Goal: Task Accomplishment & Management: Complete application form

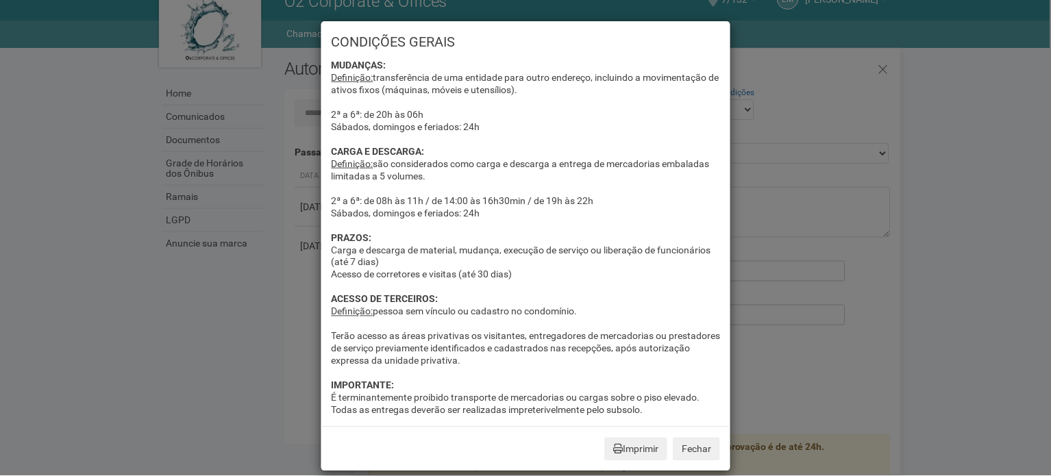
scroll to position [62, 0]
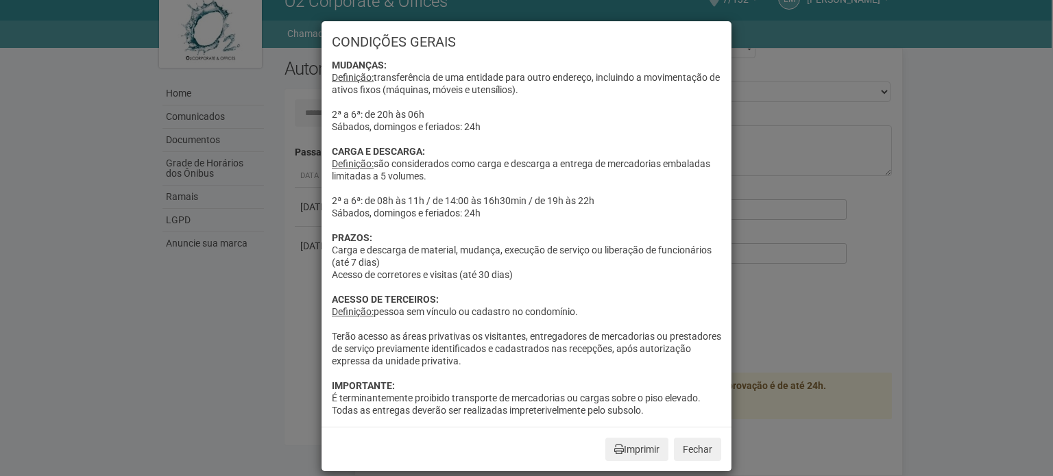
click at [850, 205] on div "CONDIÇÕES GERAIS MUDANÇAS: Definição: transferência de uma entidade para outro …" at bounding box center [526, 238] width 1053 height 476
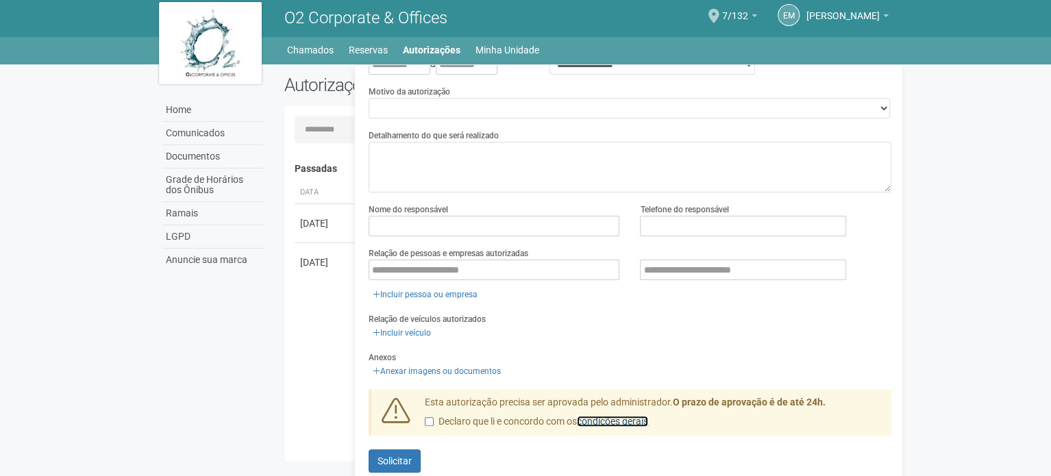
scroll to position [0, 0]
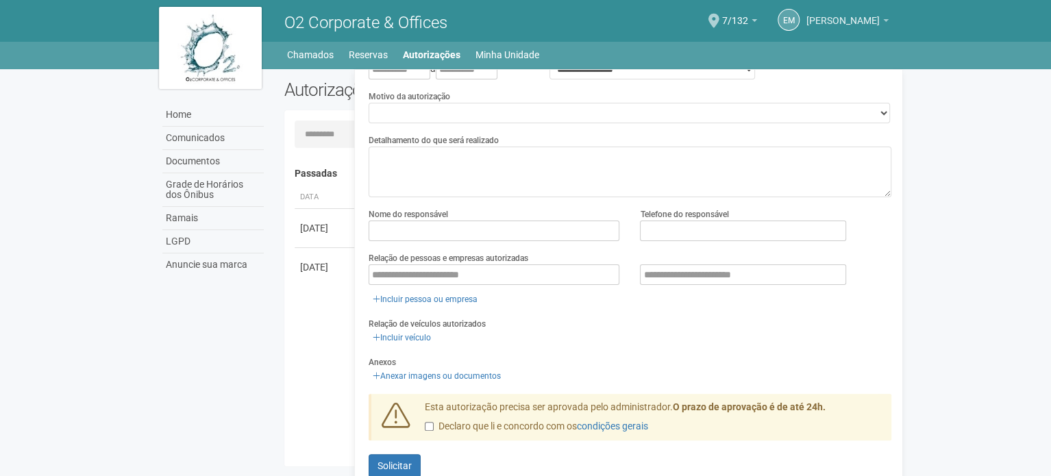
click at [880, 19] on link "[PERSON_NAME]" at bounding box center [848, 22] width 82 height 11
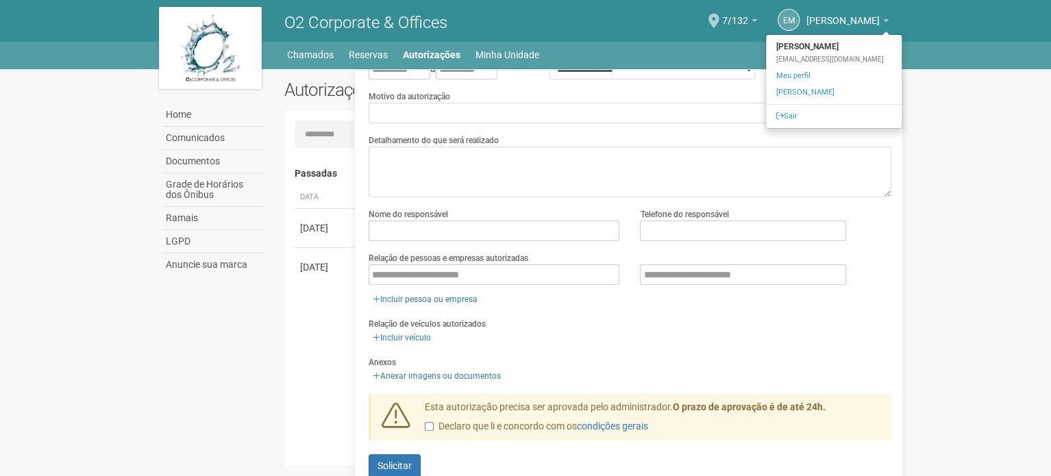
click at [944, 99] on body "Aguarde... O2 Corporate & Offices EM [PERSON_NAME] [PERSON_NAME] [EMAIL_ADDRESS…" at bounding box center [525, 238] width 1051 height 476
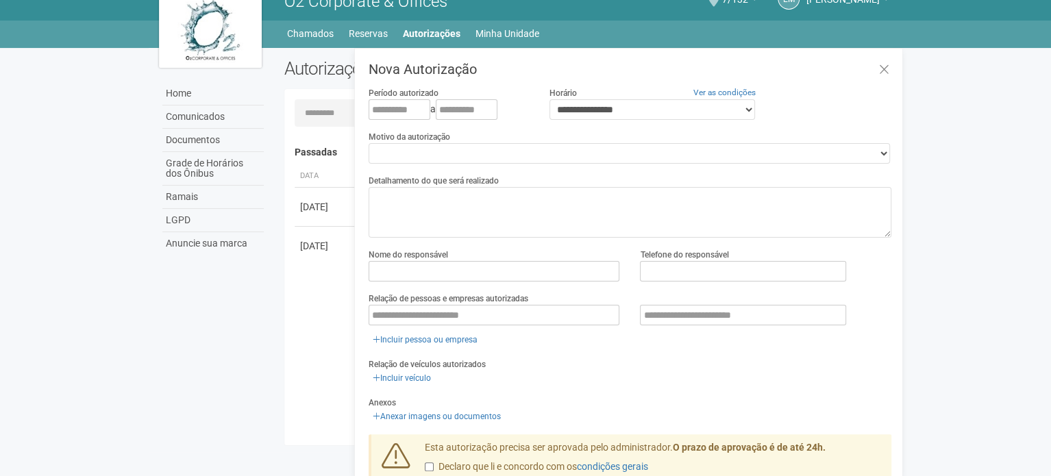
click at [949, 123] on body "Aguarde... O2 Corporate & Offices EM [PERSON_NAME] [PERSON_NAME] [EMAIL_ADDRESS…" at bounding box center [525, 217] width 1051 height 476
click at [75, 125] on body "Aguarde... O2 Corporate & Offices EM [PERSON_NAME] [PERSON_NAME] [EMAIL_ADDRESS…" at bounding box center [525, 217] width 1051 height 476
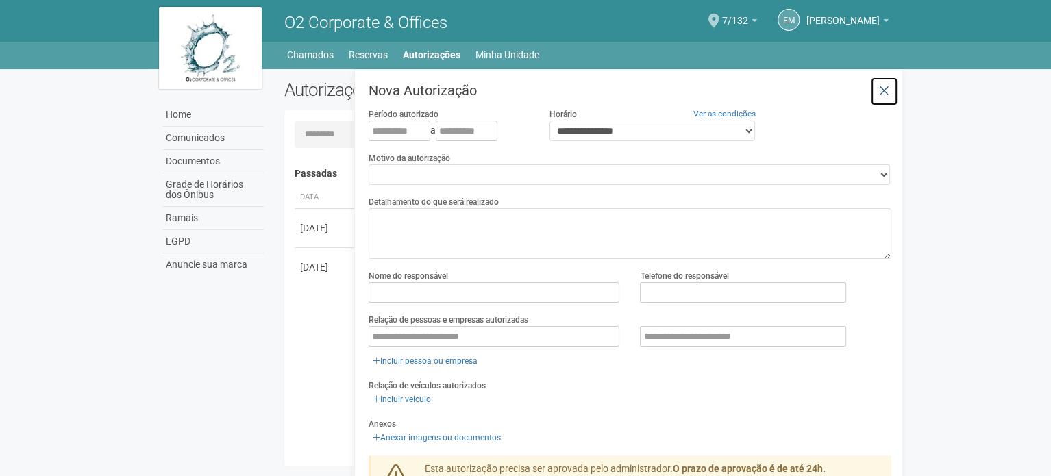
click at [887, 82] on button at bounding box center [885, 91] width 28 height 29
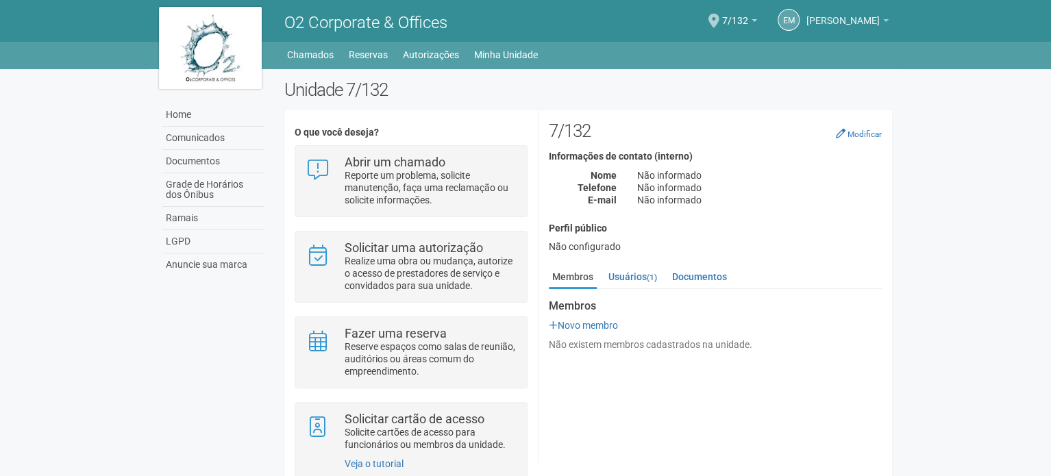
click at [877, 21] on span "[PERSON_NAME]" at bounding box center [843, 14] width 73 height 24
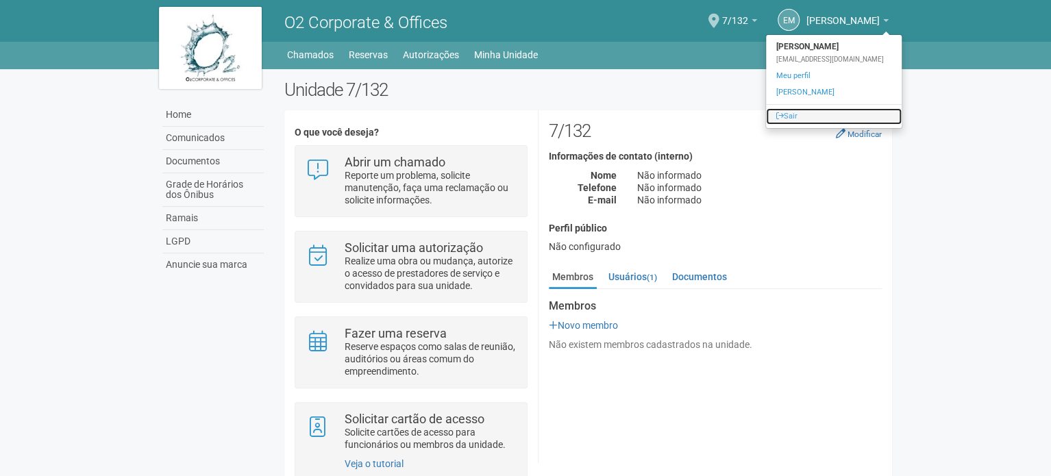
click at [788, 117] on link "Sair" at bounding box center [834, 116] width 136 height 16
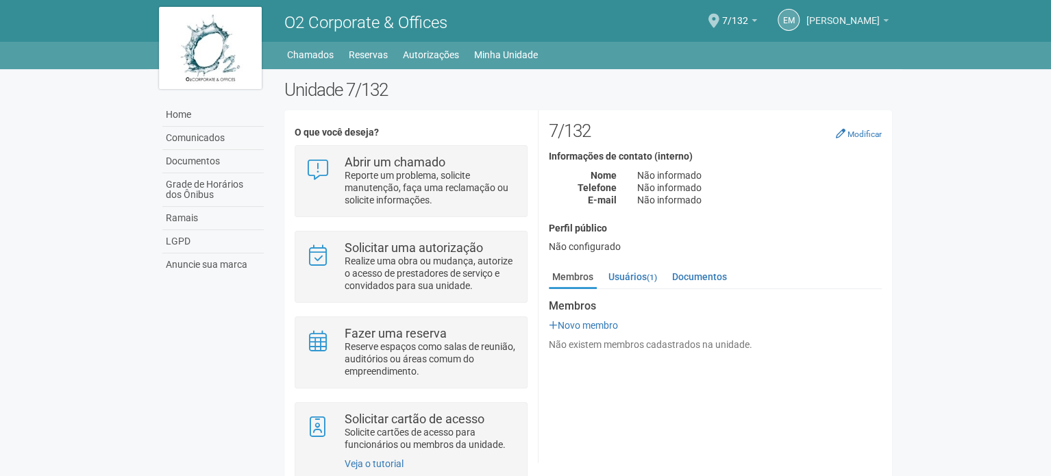
click at [884, 21] on b at bounding box center [886, 20] width 5 height 3
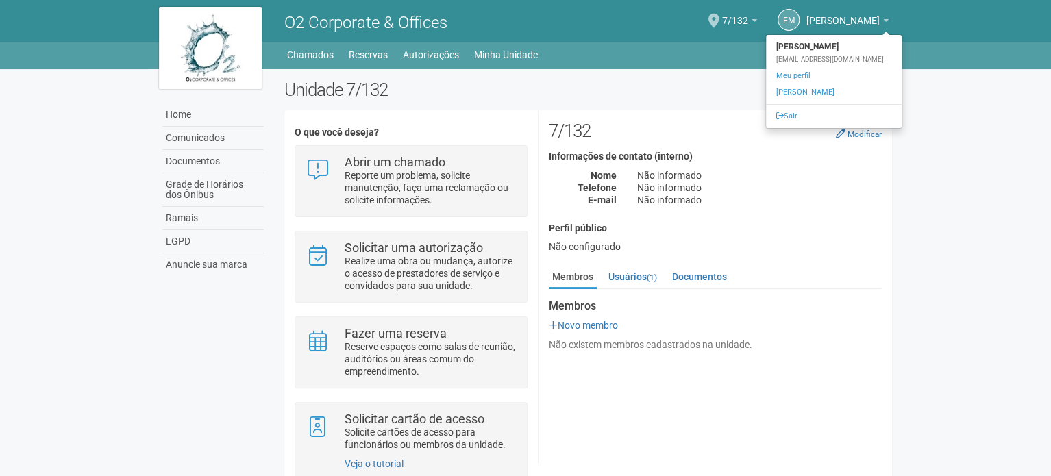
click at [990, 152] on body "Aguarde... O2 Corporate & Offices EM [PERSON_NAME] [PERSON_NAME] [EMAIL_ADDRESS…" at bounding box center [525, 238] width 1051 height 476
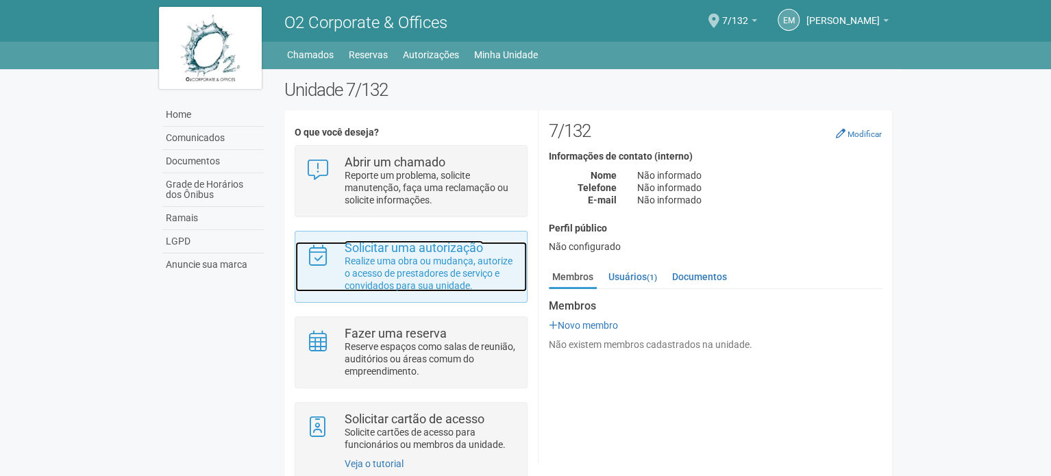
click at [394, 247] on strong "Solicitar uma autorização" at bounding box center [414, 248] width 138 height 14
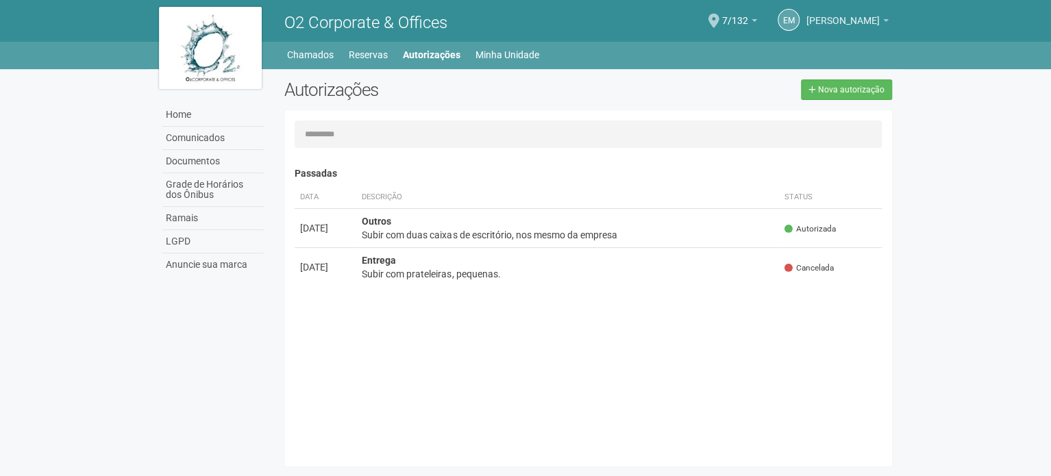
click at [836, 13] on span "[PERSON_NAME]" at bounding box center [843, 14] width 73 height 24
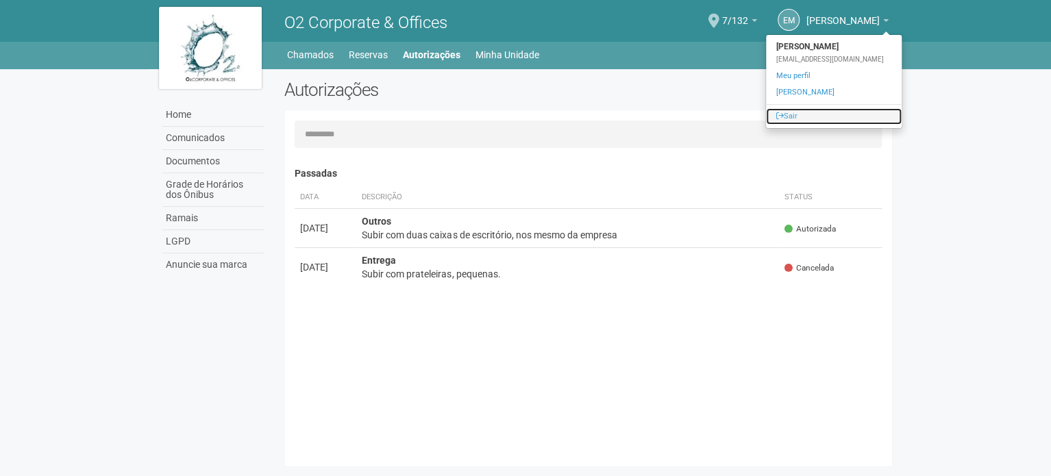
click at [787, 117] on link "Sair" at bounding box center [834, 116] width 136 height 16
